Goal: Communication & Community: Answer question/provide support

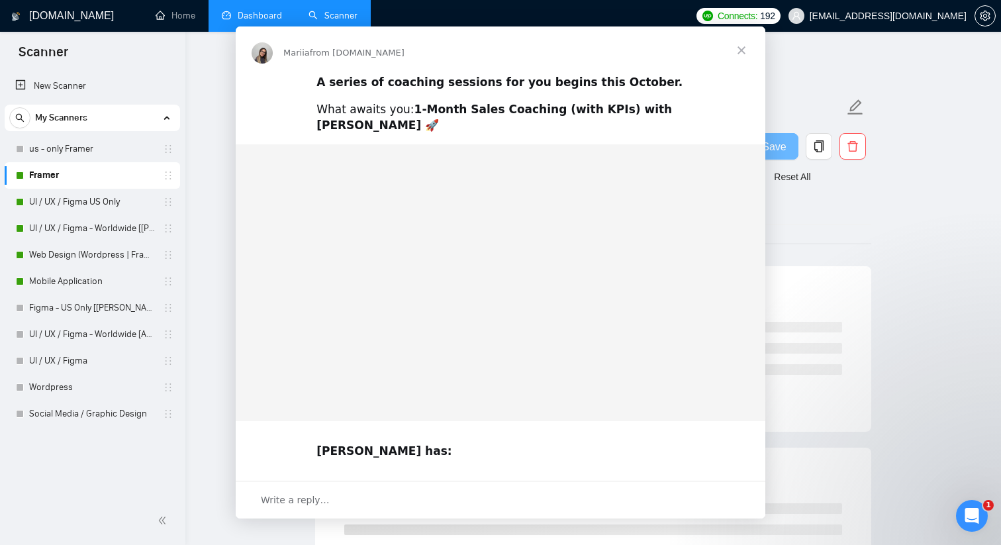
click at [230, 14] on div "Intercom messenger" at bounding box center [500, 272] width 1001 height 545
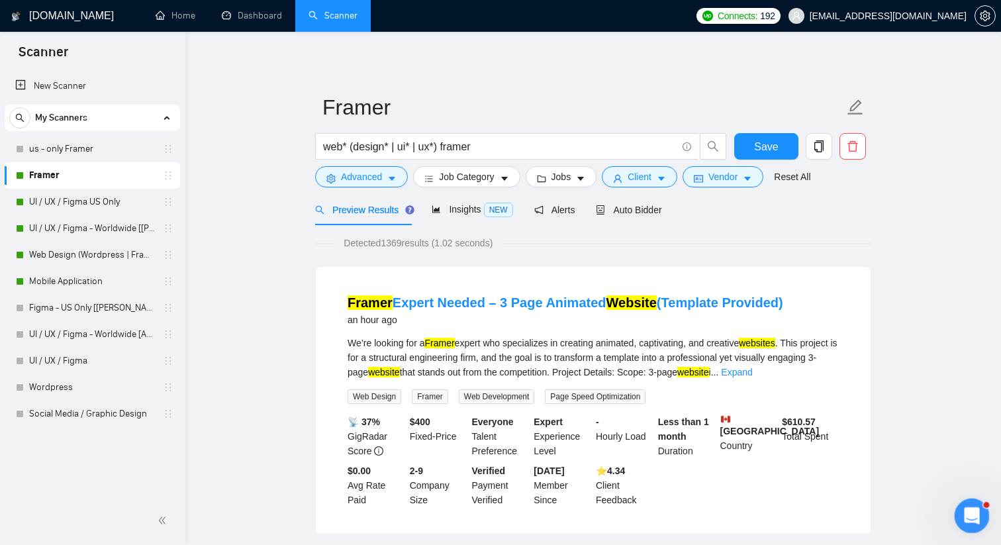
click at [970, 521] on icon "Open Intercom Messenger" at bounding box center [970, 514] width 22 height 22
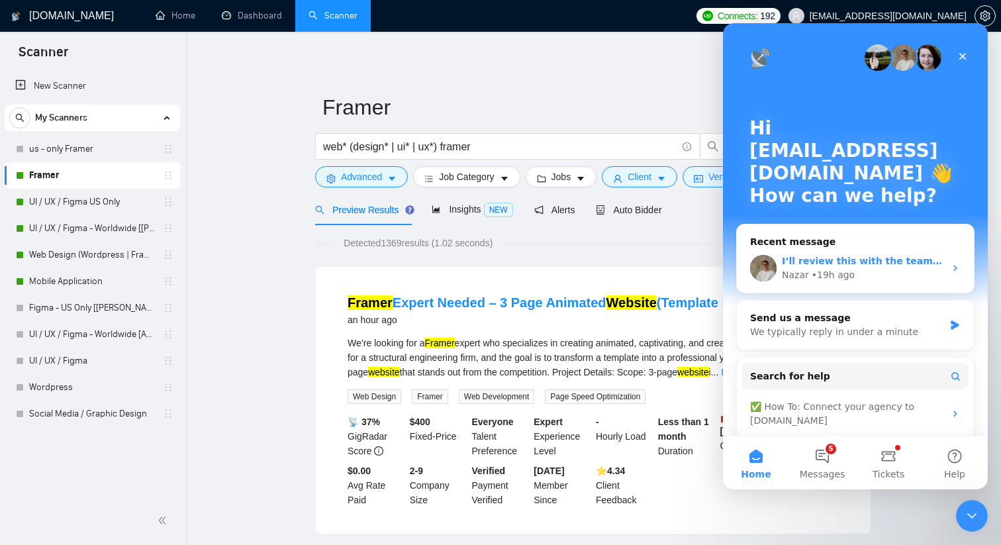
click at [929, 263] on span "I’ll review this with the team [DATE] and get back to you with an update." at bounding box center [973, 260] width 382 height 11
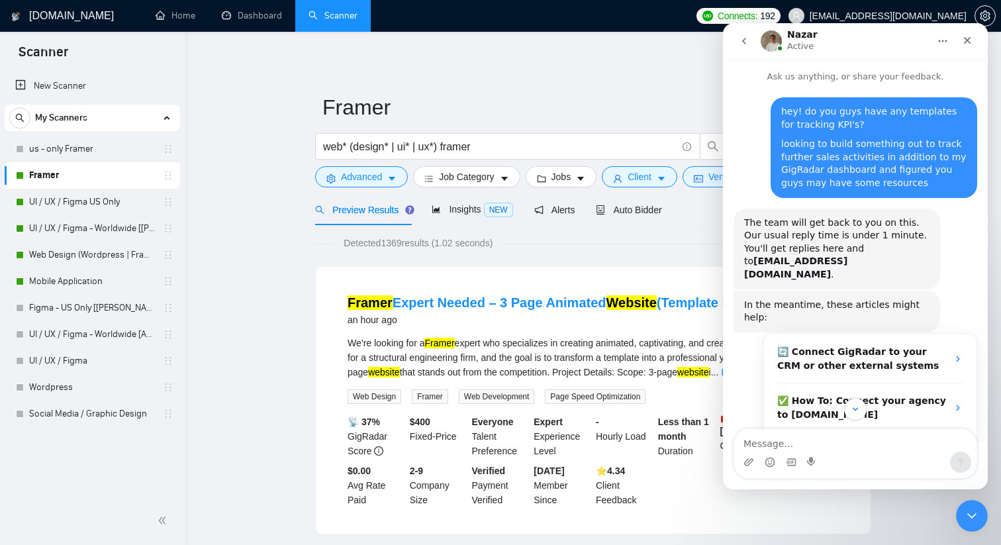
scroll to position [255, 0]
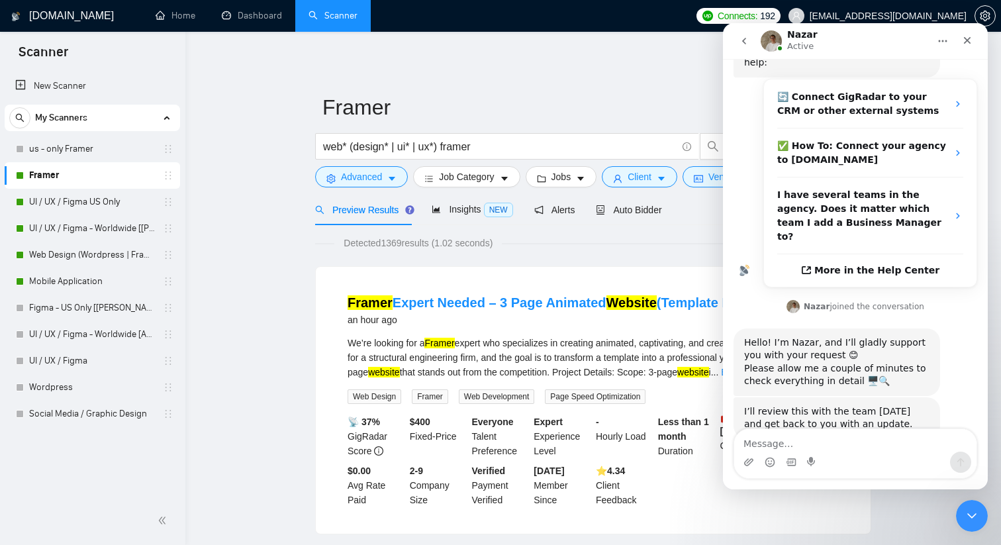
click at [778, 445] on textarea "Message…" at bounding box center [855, 440] width 242 height 23
type textarea "Awesome thank you so much!"
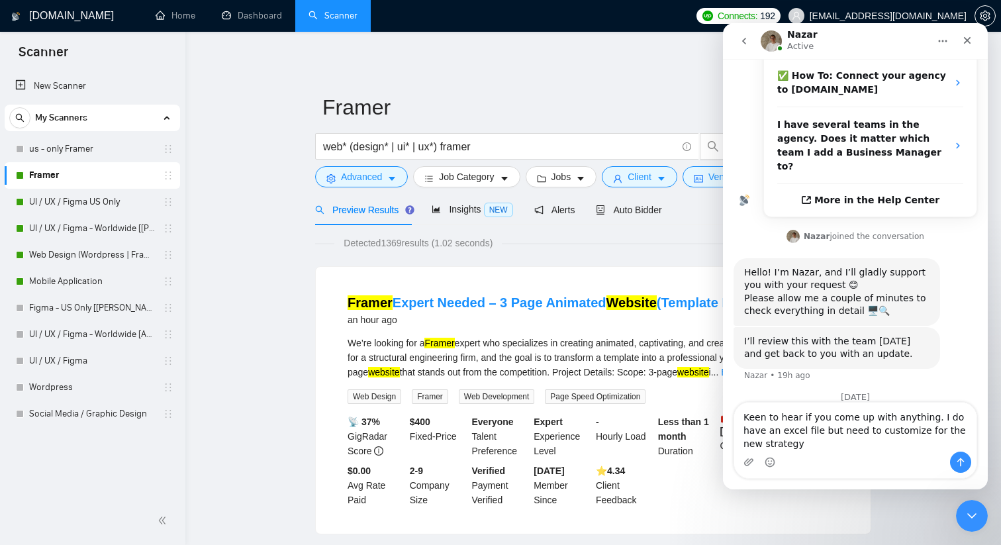
scroll to position [356, 0]
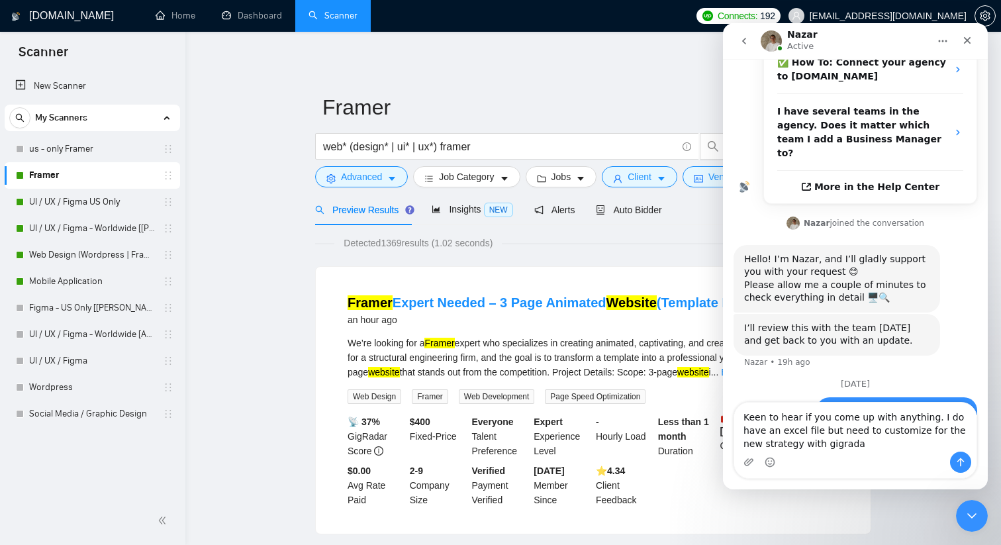
type textarea "Keen to hear if you come up with anything. I do have an excel file but need to …"
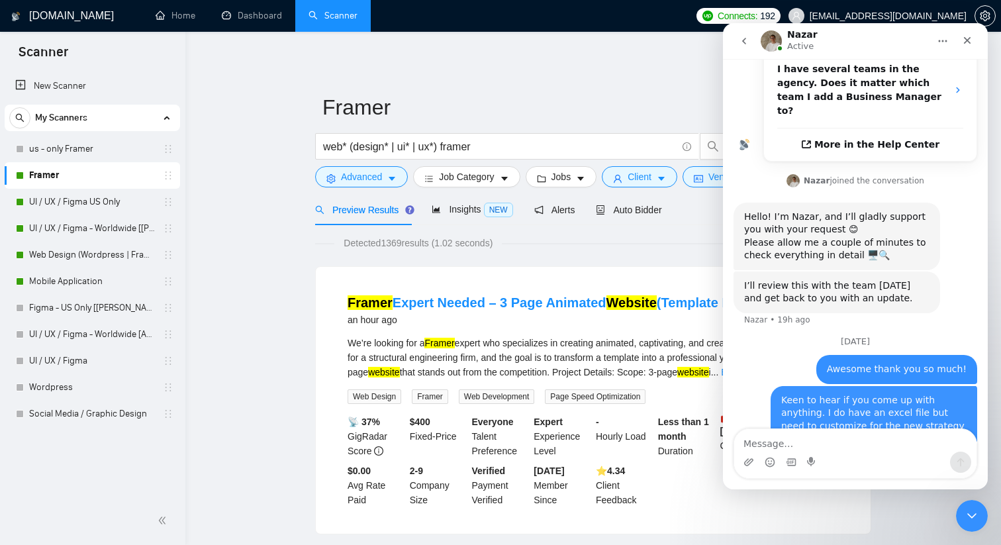
scroll to position [399, 0]
click at [966, 498] on div "Close Intercom Messenger" at bounding box center [970, 514] width 32 height 32
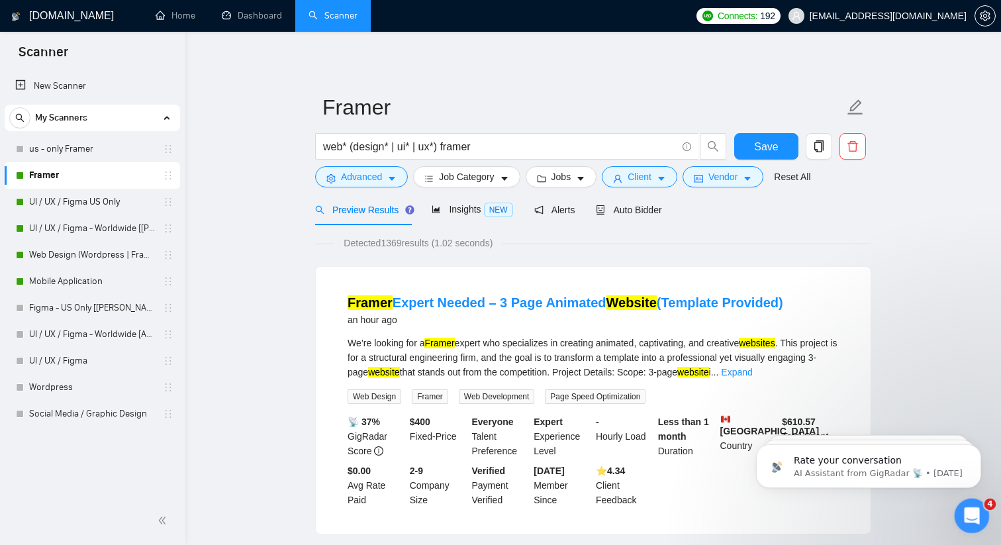
click at [974, 510] on icon "Open Intercom Messenger" at bounding box center [970, 514] width 22 height 22
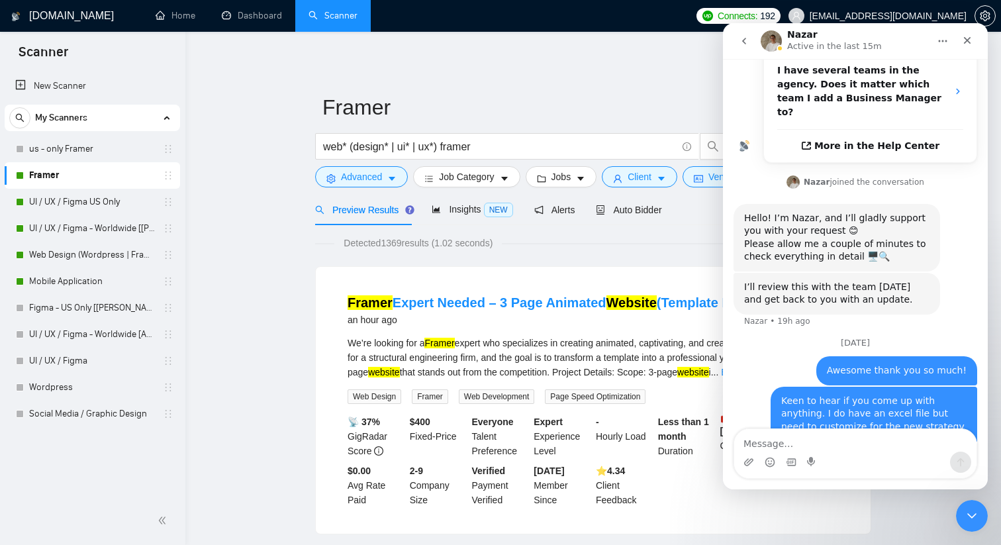
click at [748, 38] on icon "go back" at bounding box center [744, 41] width 11 height 11
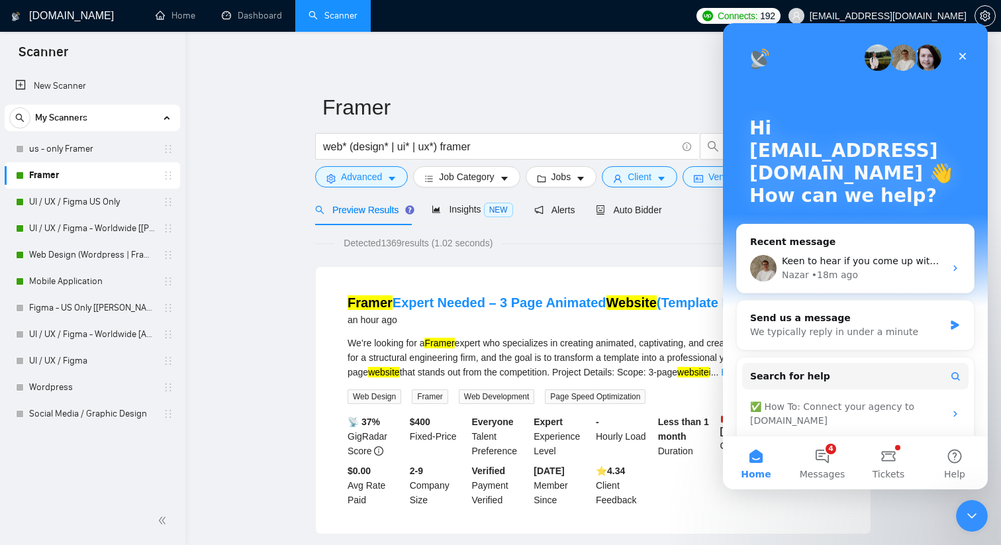
click at [255, 21] on link "Dashboard" at bounding box center [252, 15] width 60 height 11
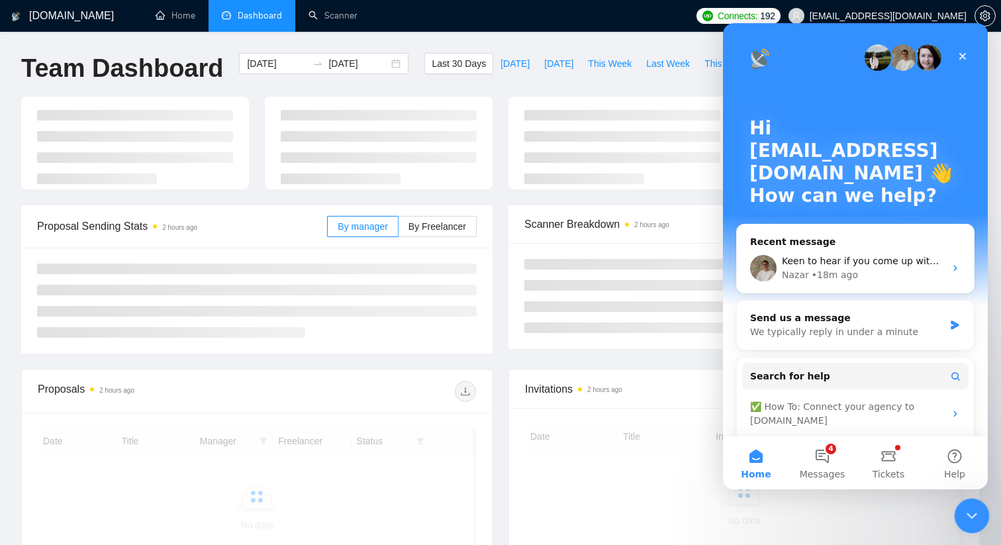
click at [958, 518] on div "Close Intercom Messenger" at bounding box center [970, 514] width 32 height 32
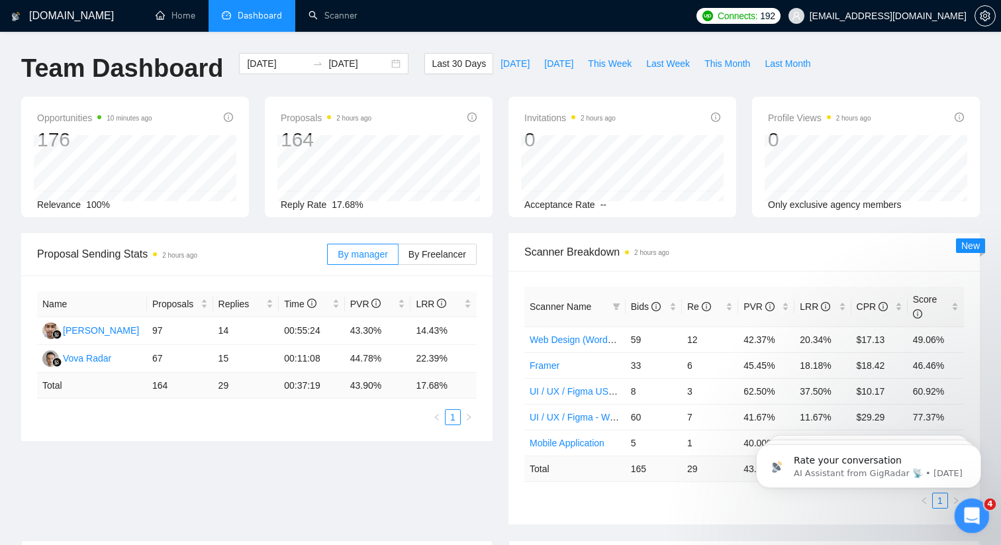
click at [965, 509] on icon "Open Intercom Messenger" at bounding box center [970, 514] width 22 height 22
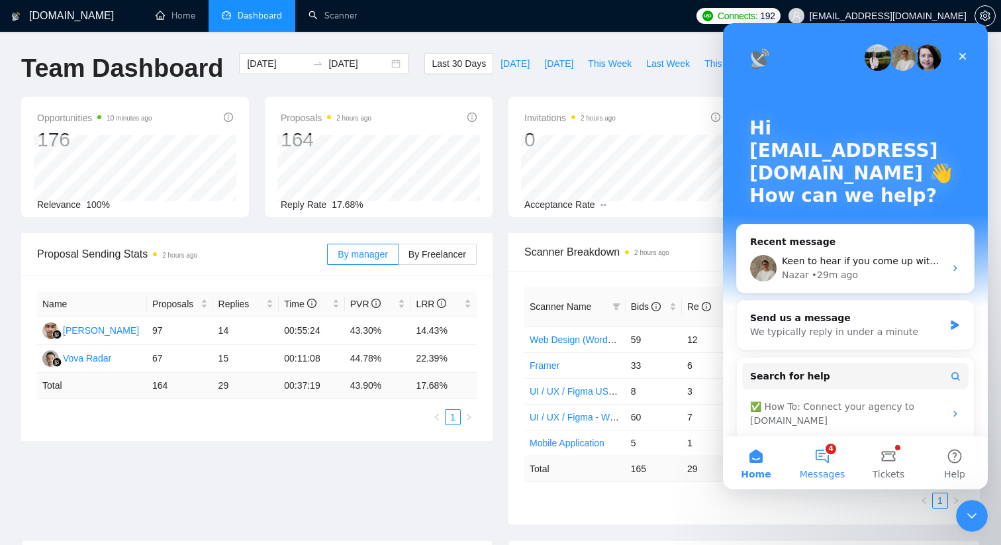
click at [827, 465] on button "4 Messages" at bounding box center [822, 462] width 66 height 53
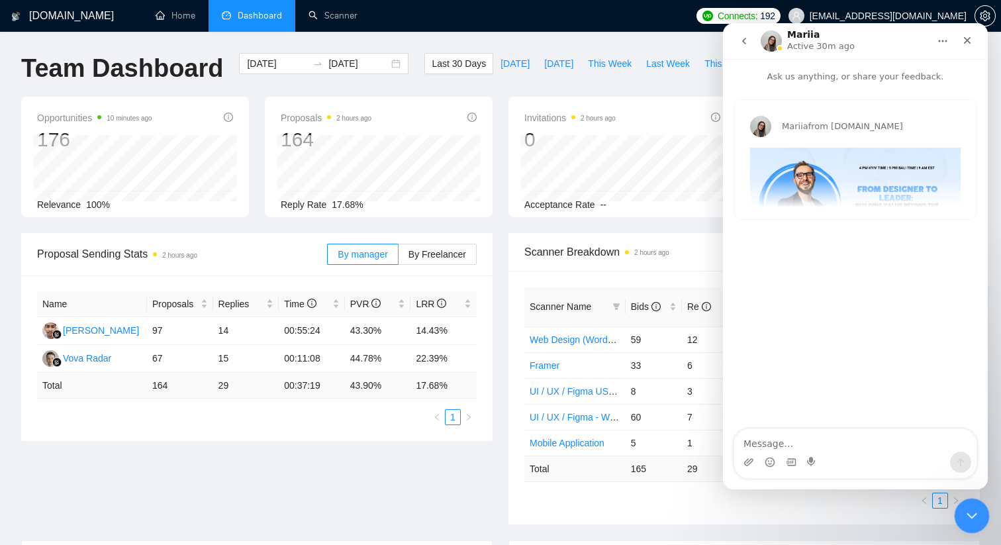
click at [960, 520] on div "Close Intercom Messenger" at bounding box center [970, 514] width 32 height 32
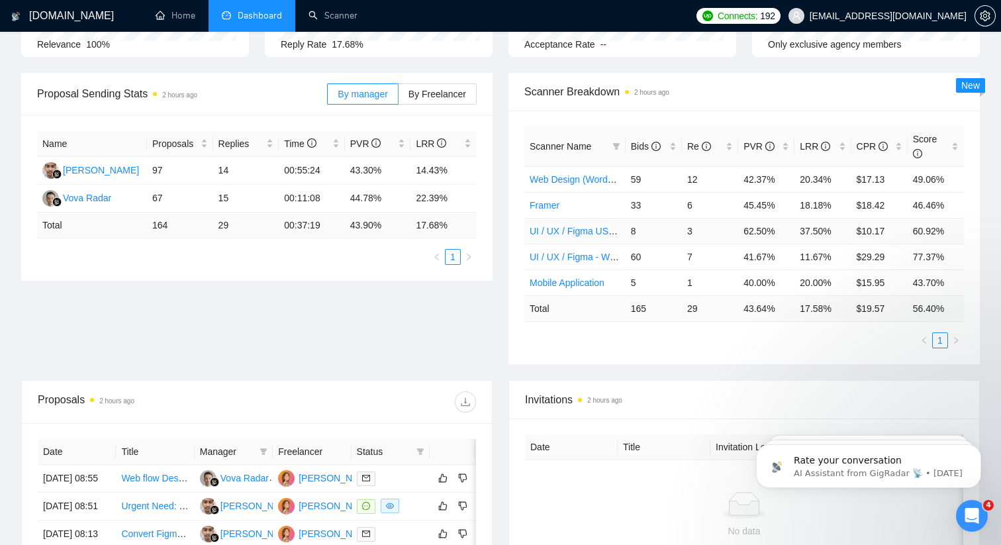
scroll to position [163, 0]
